Goal: Task Accomplishment & Management: Manage account settings

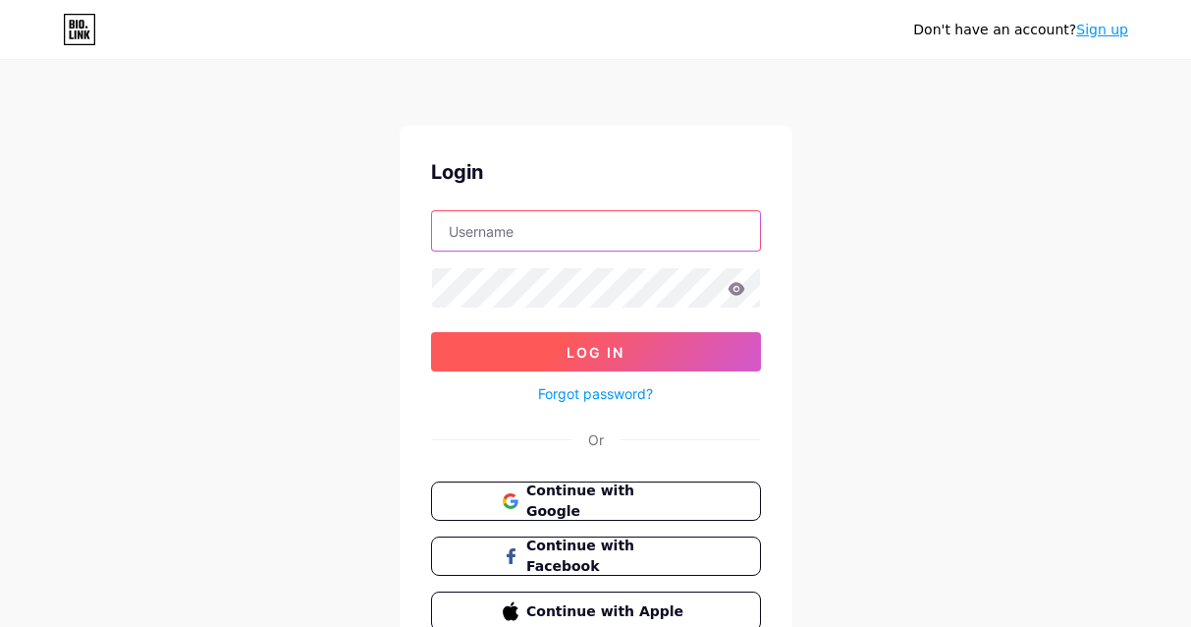
type input "[EMAIL_ADDRESS][DOMAIN_NAME]"
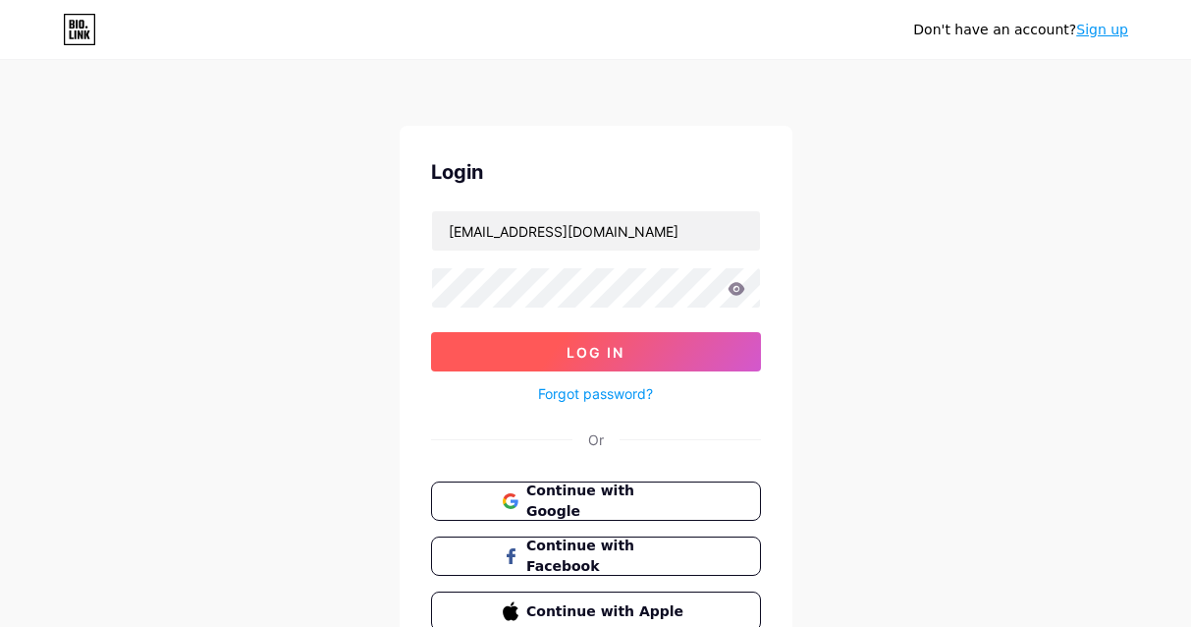
click at [624, 342] on button "Log In" at bounding box center [596, 351] width 330 height 39
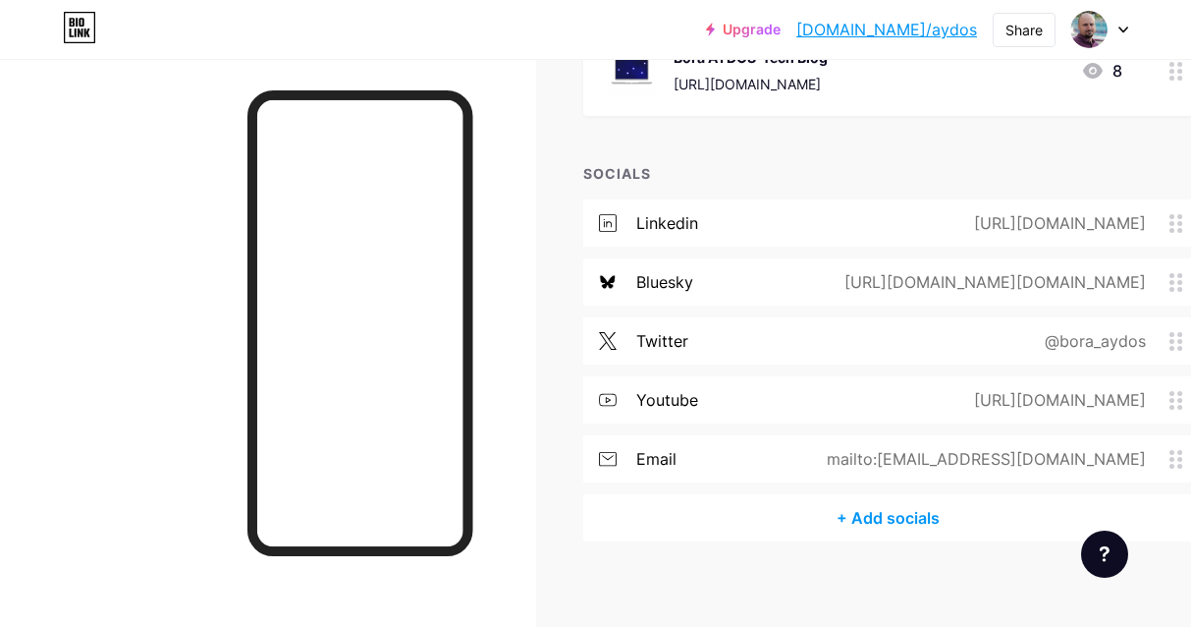
scroll to position [359, 0]
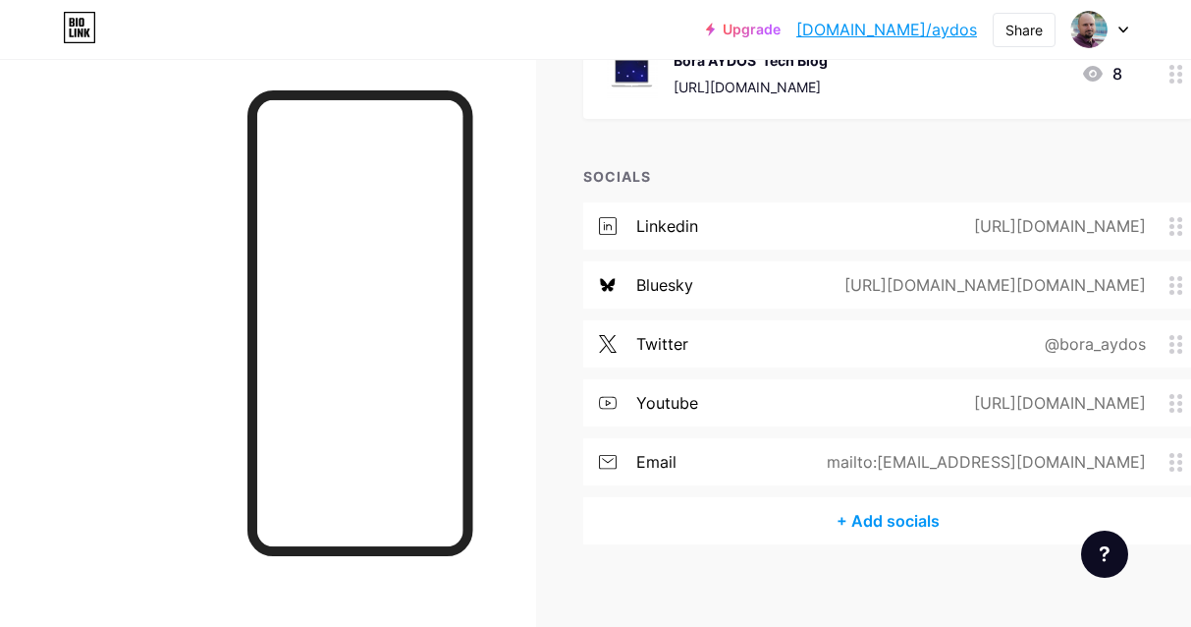
click at [886, 509] on div "+ Add socials" at bounding box center [888, 520] width 610 height 47
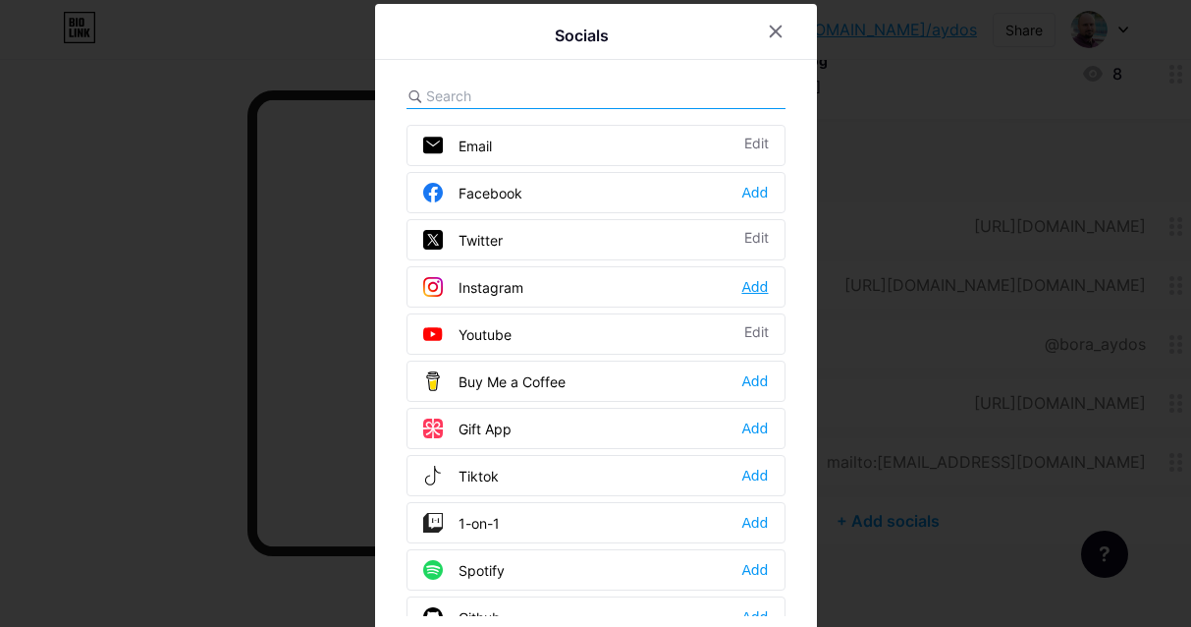
click at [755, 288] on div "Add" at bounding box center [754, 287] width 27 height 20
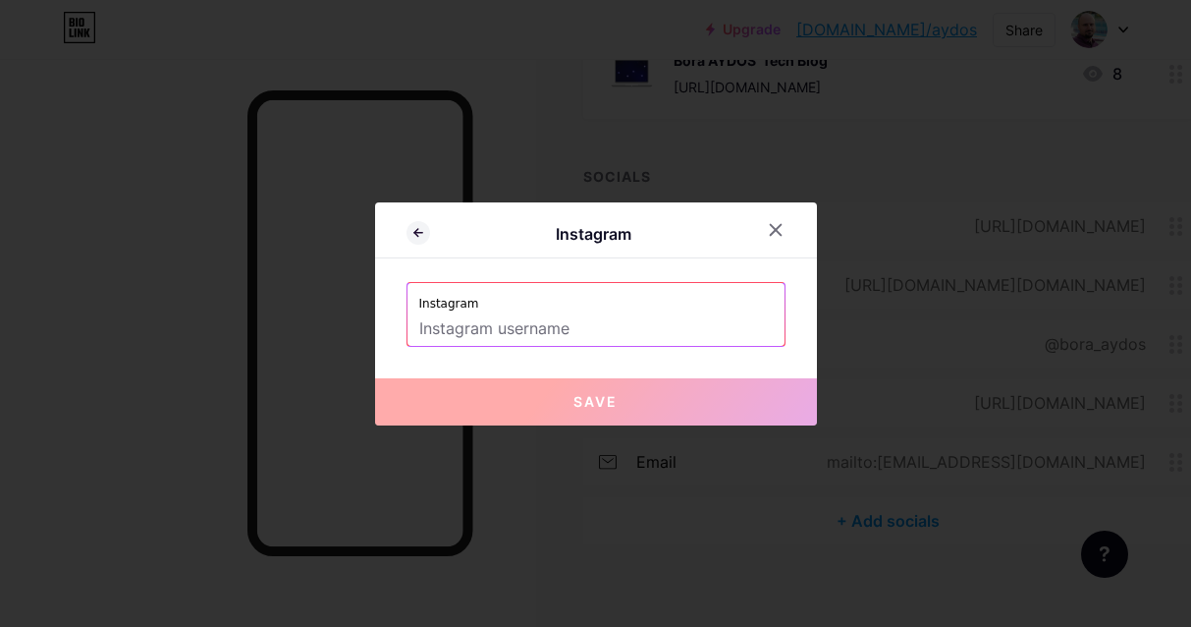
click at [666, 333] on input "text" at bounding box center [596, 328] width 354 height 33
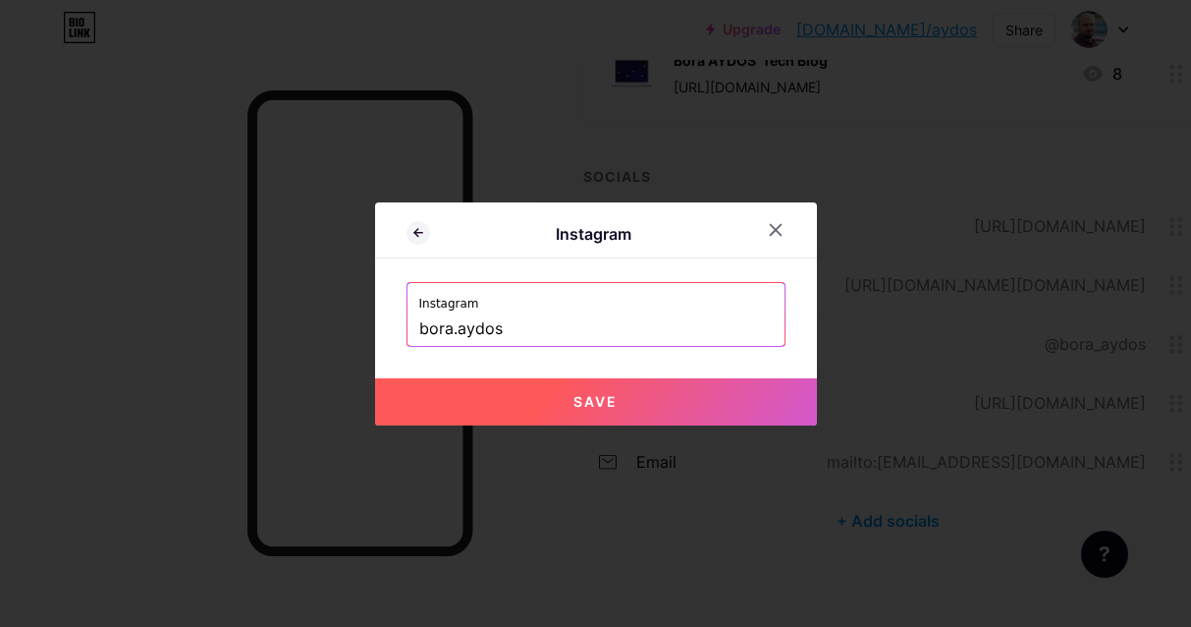
click at [657, 387] on button "Save" at bounding box center [596, 401] width 442 height 47
type input "[URL][DOMAIN_NAME][DOMAIN_NAME]"
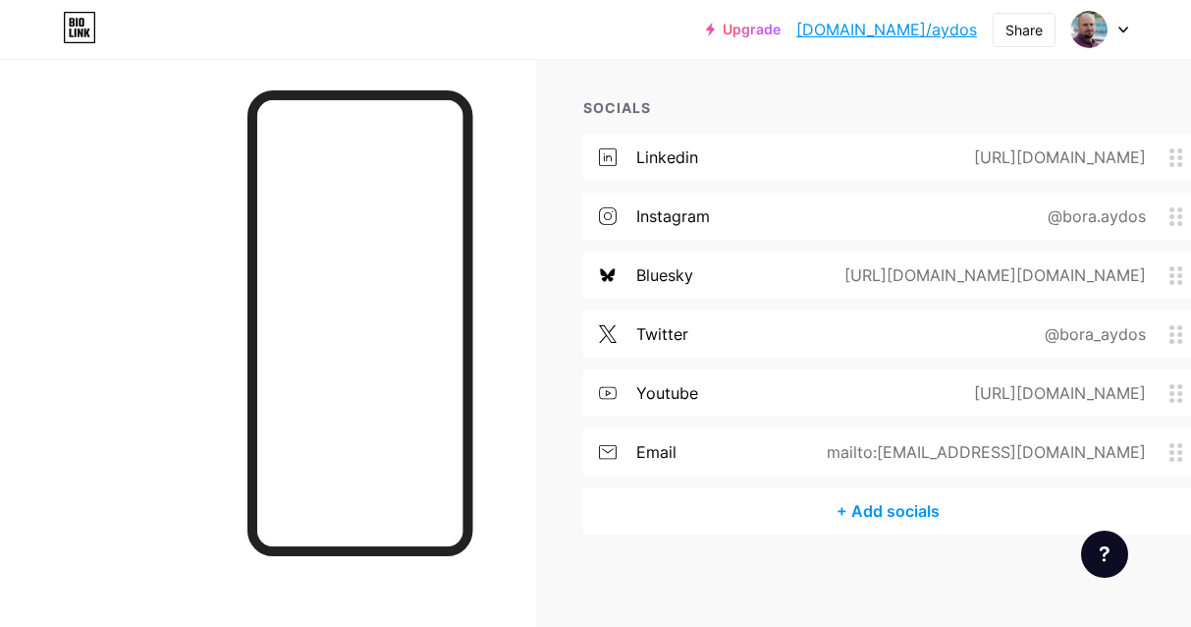
scroll to position [433, 0]
